Goal: Task Accomplishment & Management: Manage account settings

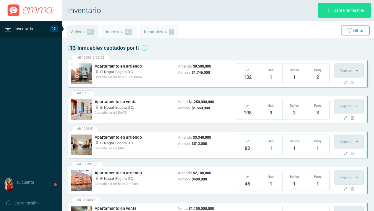
click at [115, 68] on h4 "Apartamento en arriendo" at bounding box center [134, 66] width 78 height 6
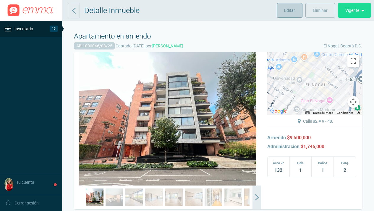
click at [289, 11] on span "Editar" at bounding box center [289, 10] width 11 height 15
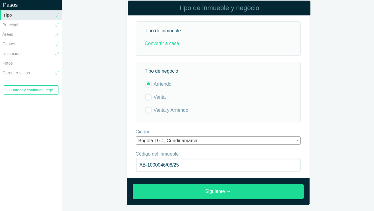
scroll to position [12, 0]
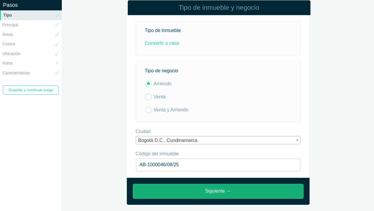
click at [220, 189] on link "Siguiente →" at bounding box center [218, 190] width 171 height 15
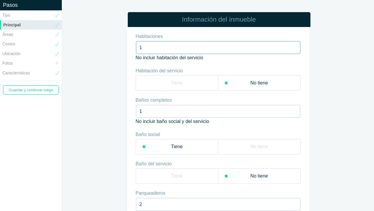
scroll to position [39, 0]
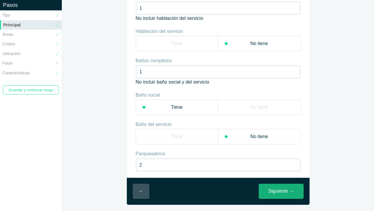
click at [293, 191] on link "Siguiente →" at bounding box center [281, 190] width 45 height 15
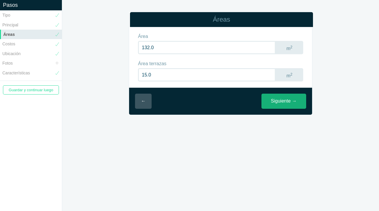
click at [282, 98] on link "Siguiente →" at bounding box center [283, 101] width 45 height 15
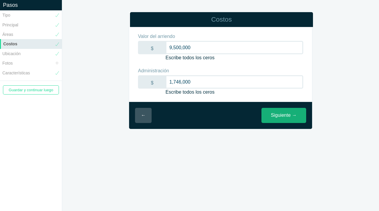
click at [281, 115] on link "Siguiente →" at bounding box center [283, 115] width 45 height 15
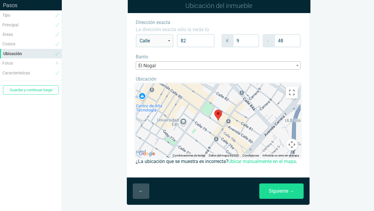
scroll to position [21, 0]
click at [273, 193] on link "Siguiente →" at bounding box center [282, 190] width 44 height 15
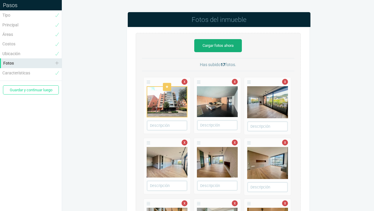
click at [215, 45] on link "Cargar fotos ahora" at bounding box center [218, 45] width 48 height 13
type input "C:\fakepath\LOGO ENERO #2 2025.png"
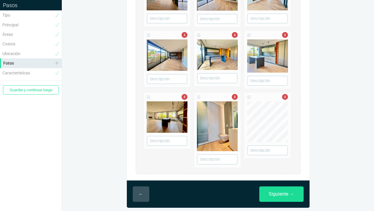
scroll to position [347, 0]
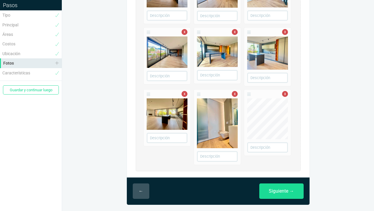
drag, startPoint x: 249, startPoint y: 96, endPoint x: 188, endPoint y: 37, distance: 85.2
click at [251, 96] on link at bounding box center [253, 98] width 18 height 18
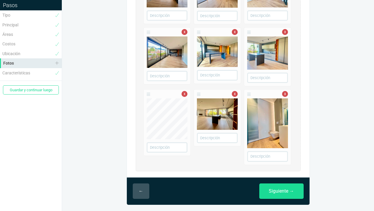
drag, startPoint x: 250, startPoint y: 32, endPoint x: 139, endPoint y: 108, distance: 134.8
drag, startPoint x: 249, startPoint y: 34, endPoint x: 202, endPoint y: 75, distance: 62.7
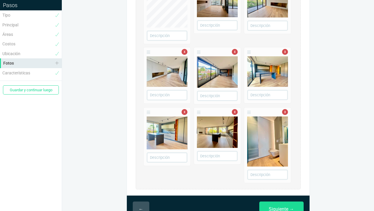
scroll to position [355, 0]
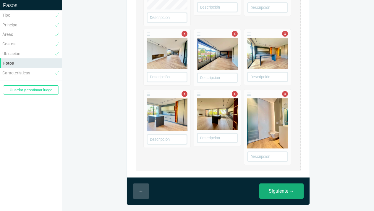
click at [281, 192] on link "Siguiente →" at bounding box center [282, 190] width 44 height 15
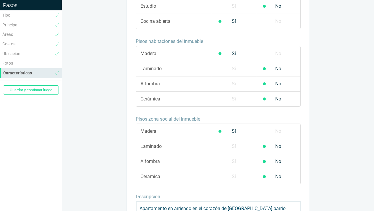
scroll to position [526, 0]
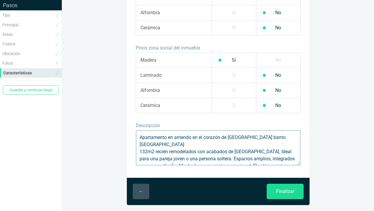
drag, startPoint x: 193, startPoint y: 137, endPoint x: 176, endPoint y: 138, distance: 17.5
click at [176, 138] on textarea "Apartamento en arriendo en el corazón de [GEOGRAPHIC_DATA] barrio [GEOGRAPHIC_D…" at bounding box center [218, 148] width 165 height 36
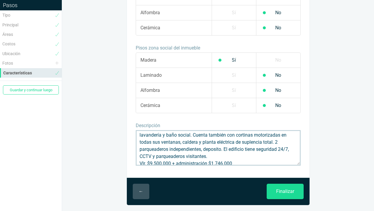
scroll to position [64, 0]
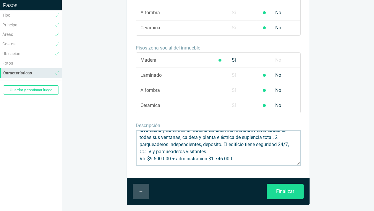
drag, startPoint x: 147, startPoint y: 152, endPoint x: 141, endPoint y: 152, distance: 5.9
click at [141, 152] on textarea "Apartamento en arriendo en el corazón de [GEOGRAPHIC_DATA] barrio [GEOGRAPHIC_D…" at bounding box center [218, 148] width 165 height 36
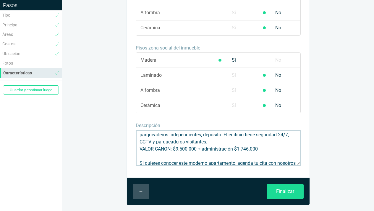
scroll to position [86, 0]
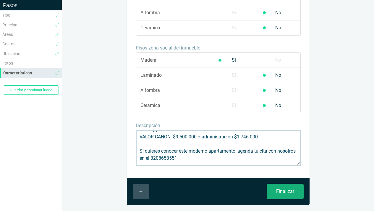
type textarea "Apartamento en ARRIENDO en el corazón de Bogotá barrio El Nogal 132m2 recién re…"
click at [286, 191] on input "Finalizar" at bounding box center [285, 190] width 37 height 15
